Goal: Feedback & Contribution: Contribute content

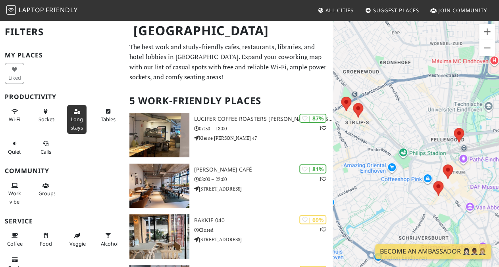
click at [79, 119] on span "Long stays" at bounding box center [77, 123] width 12 height 15
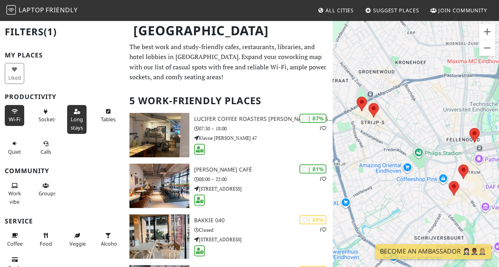
click at [6, 121] on button "Wi-Fi" at bounding box center [14, 115] width 19 height 21
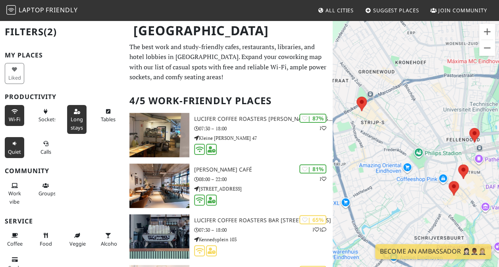
click at [14, 149] on span "Quiet" at bounding box center [14, 151] width 13 height 7
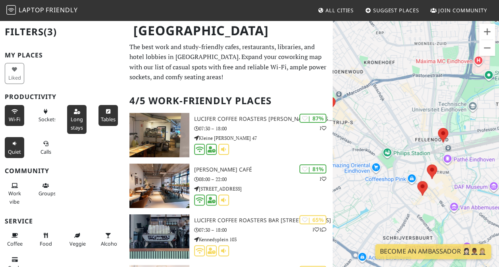
click at [99, 114] on button "Tables" at bounding box center [107, 115] width 19 height 21
click at [47, 117] on span "Sockets" at bounding box center [47, 119] width 18 height 7
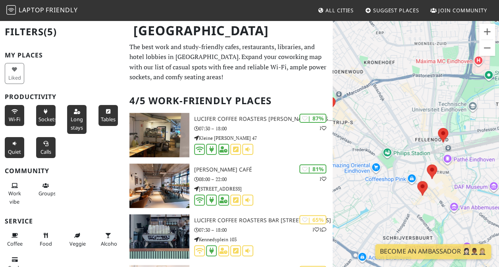
click at [43, 149] on span "Calls" at bounding box center [45, 151] width 11 height 7
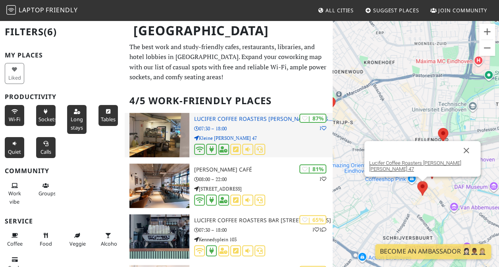
click at [164, 134] on img at bounding box center [159, 135] width 60 height 44
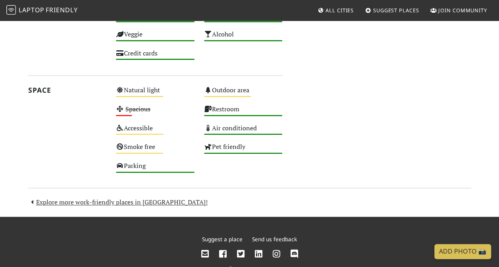
scroll to position [437, 0]
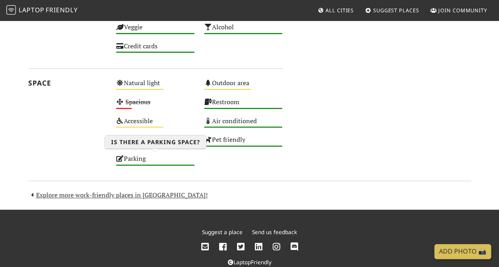
click at [140, 160] on div "Parking High" at bounding box center [155, 162] width 88 height 19
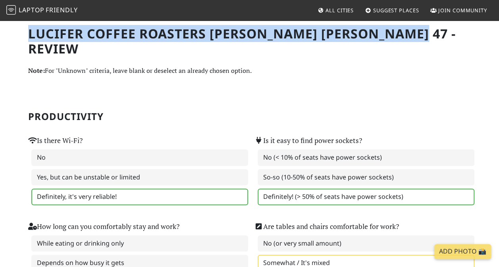
drag, startPoint x: 29, startPoint y: 33, endPoint x: 417, endPoint y: 24, distance: 388.7
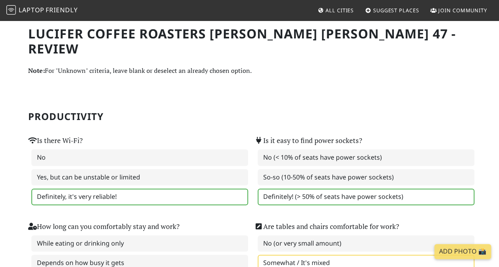
drag, startPoint x: 383, startPoint y: 59, endPoint x: 379, endPoint y: 59, distance: 4.0
click at [379, 66] on p "Note: For "Unknown" criteria, leave blank or deselect an already chosen option." at bounding box center [249, 71] width 443 height 10
